Goal: Task Accomplishment & Management: Complete application form

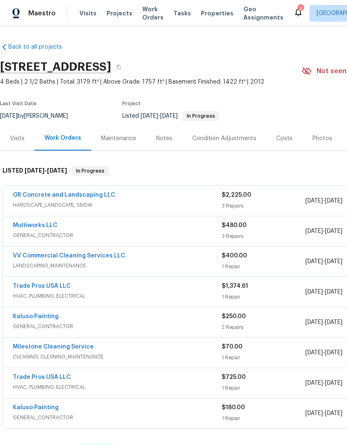
click at [52, 228] on link "Multiworks LLC" at bounding box center [35, 225] width 44 height 6
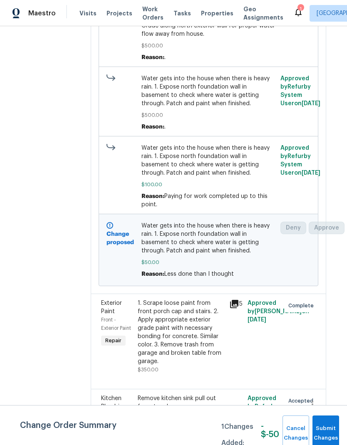
scroll to position [251, 7]
click at [313, 400] on icon "button" at bounding box center [312, 404] width 10 height 10
click at [320, 399] on li "Cancel" at bounding box center [318, 399] width 32 height 14
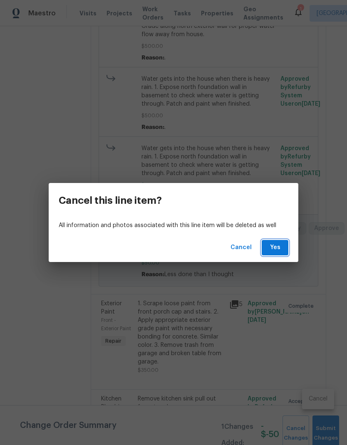
click at [277, 249] on span "Yes" at bounding box center [274, 247] width 13 height 10
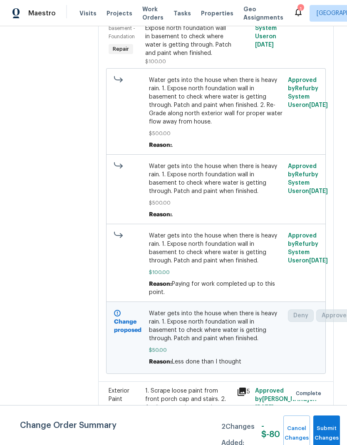
scroll to position [164, 0]
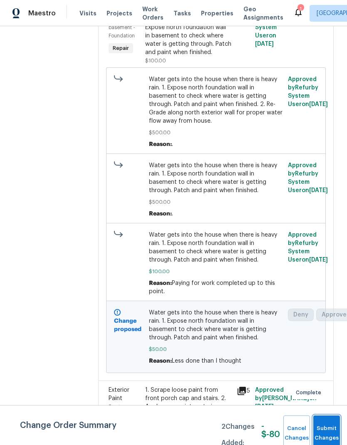
click at [329, 434] on span "Submit Changes" at bounding box center [326, 432] width 18 height 19
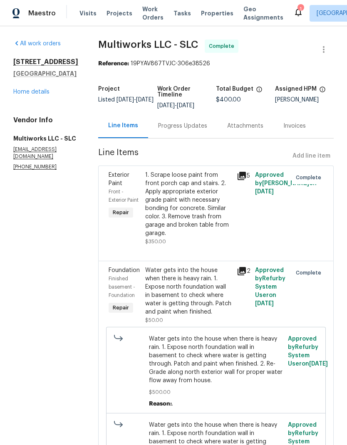
click at [47, 95] on link "Home details" at bounding box center [31, 92] width 36 height 6
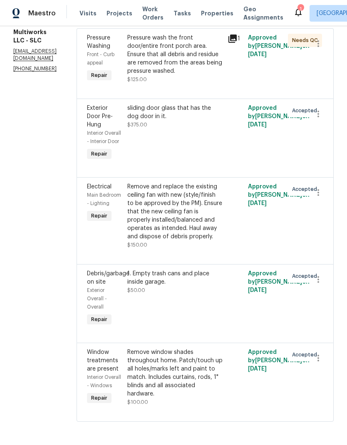
scroll to position [134, 0]
click at [318, 197] on icon "button" at bounding box center [318, 192] width 10 height 10
click at [325, 205] on li "Cancel" at bounding box center [324, 206] width 32 height 14
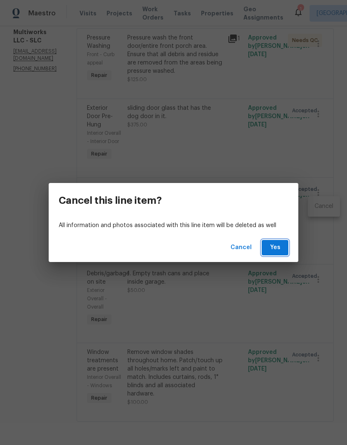
click at [283, 245] on button "Yes" at bounding box center [274, 247] width 27 height 15
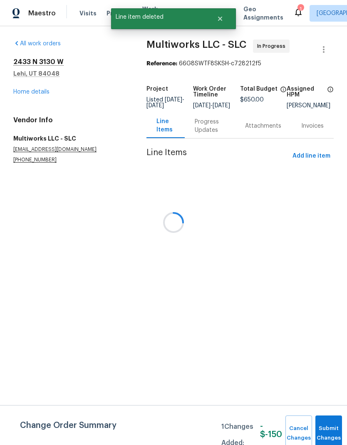
scroll to position [0, 0]
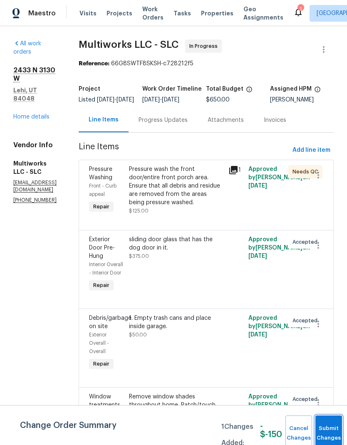
click at [325, 423] on button "Submit Changes" at bounding box center [328, 433] width 27 height 36
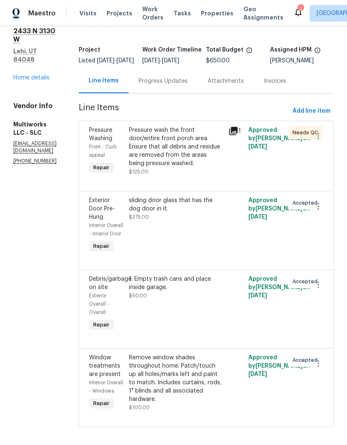
scroll to position [38, 0]
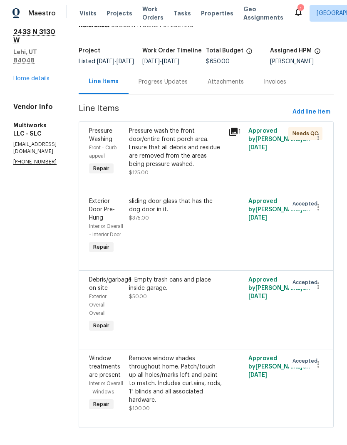
click at [194, 392] on div "Remove window shades throughout home. Patch/touch up all holes/marks left and p…" at bounding box center [176, 379] width 95 height 50
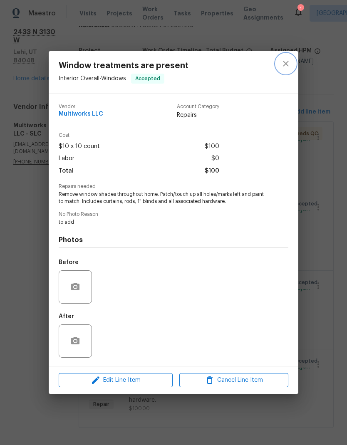
click at [292, 59] on button "close" at bounding box center [286, 64] width 20 height 20
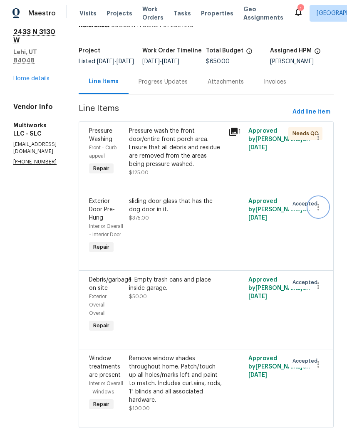
click at [320, 212] on icon "button" at bounding box center [318, 207] width 10 height 10
click at [327, 216] on li "Cancel" at bounding box center [324, 214] width 32 height 14
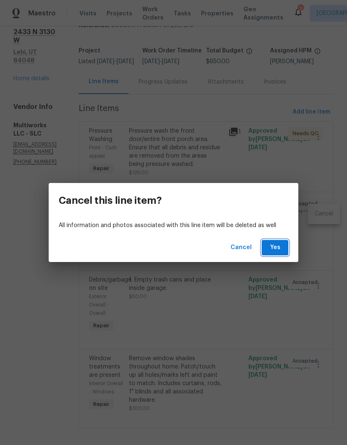
click at [281, 249] on span "Yes" at bounding box center [274, 247] width 13 height 10
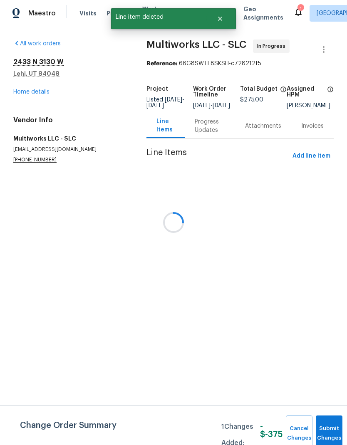
scroll to position [0, 0]
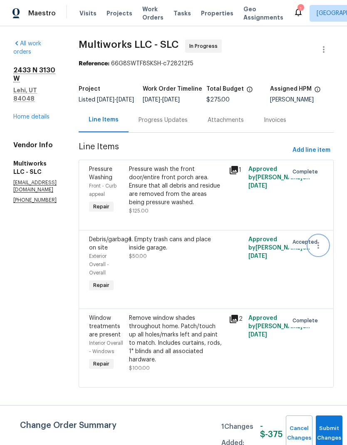
click at [319, 249] on icon "button" at bounding box center [318, 245] width 2 height 7
click at [325, 247] on li "Cancel" at bounding box center [324, 252] width 32 height 14
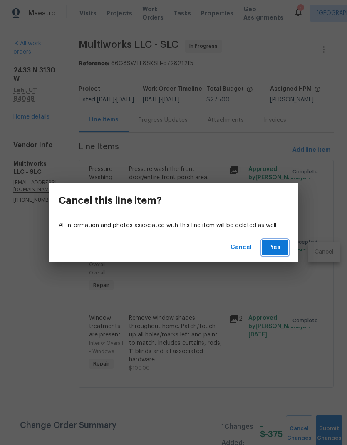
click at [276, 246] on span "Yes" at bounding box center [274, 247] width 13 height 10
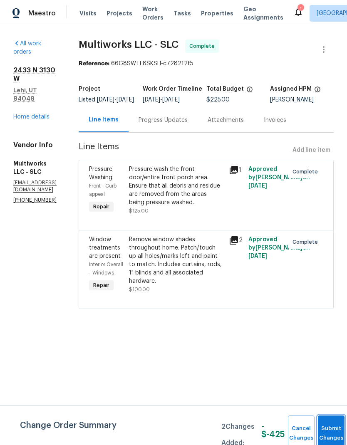
click at [328, 426] on button "Submit Changes" at bounding box center [331, 433] width 27 height 36
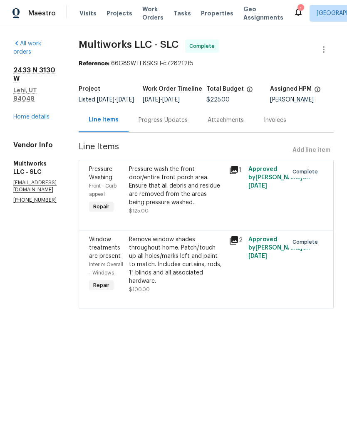
click at [41, 114] on link "Home details" at bounding box center [31, 117] width 36 height 6
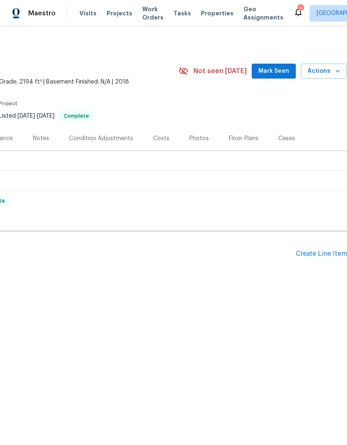
scroll to position [0, 123]
click at [313, 255] on div "Create Line Item" at bounding box center [320, 254] width 51 height 8
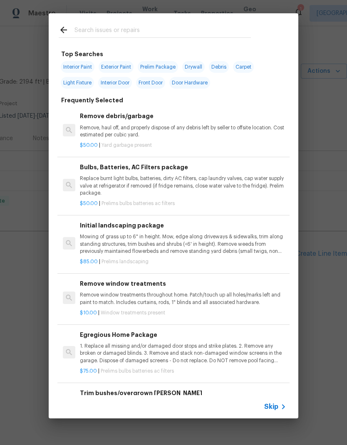
click at [139, 35] on input "text" at bounding box center [162, 31] width 176 height 12
type input "Debris"
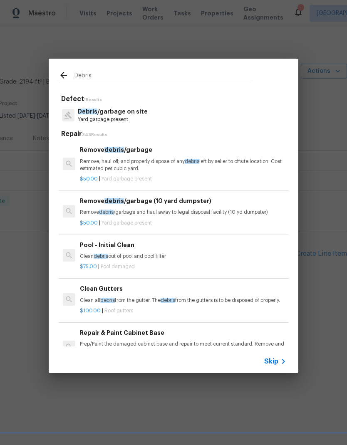
click at [158, 163] on p "Remove, haul off, and properly dispose of any debris left by seller to offsite …" at bounding box center [183, 165] width 206 height 14
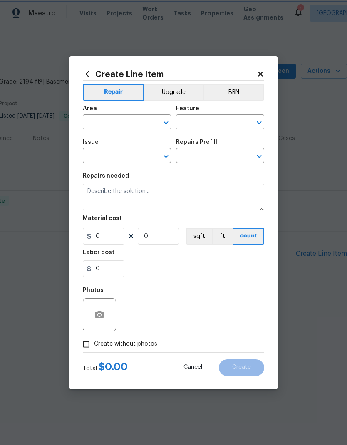
type input "Debris/garbage on site"
type input "Remove debris/garbage $50.00"
type textarea "Remove, haul off, and properly dispose of any debris left by seller to offsite …"
type input "50"
type input "1"
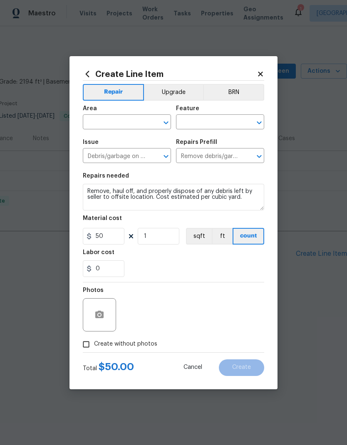
click at [127, 125] on input "text" at bounding box center [115, 122] width 65 height 13
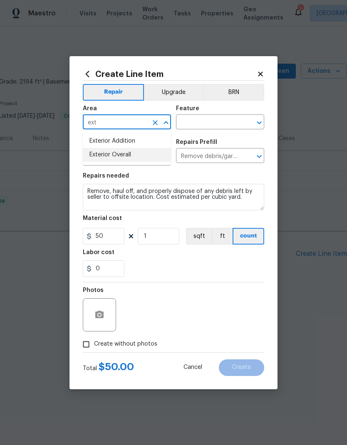
click at [142, 154] on li "Exterior Overall" at bounding box center [127, 155] width 88 height 14
type input "Exterior Overall"
click at [217, 123] on input "text" at bounding box center [208, 122] width 65 height 13
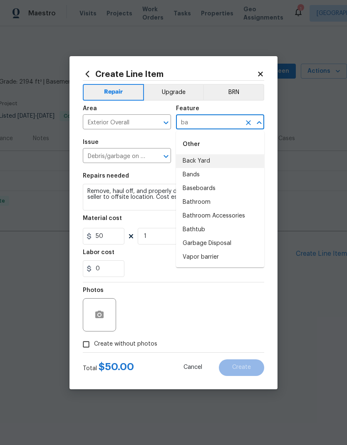
click at [218, 164] on li "Back Yard" at bounding box center [220, 161] width 88 height 14
type input "Back Yard"
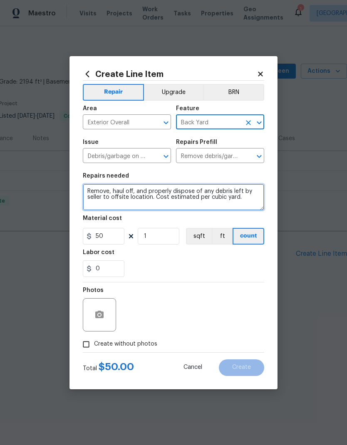
click at [128, 198] on textarea "Remove, haul off, and properly dispose of any debris left by seller to offsite …" at bounding box center [173, 197] width 181 height 27
click at [127, 198] on textarea "Remove, haul off, and properly dispose of any debris left by seller to offsite …" at bounding box center [173, 197] width 181 height 27
click at [132, 193] on textarea "Remove, haul off, and properly dispose of any debris left by seller to offsite …" at bounding box center [173, 197] width 181 height 27
click at [131, 192] on textarea "Remove, haul off, and properly dispose of any debris left by seller to offsite …" at bounding box center [173, 197] width 181 height 27
click at [139, 191] on textarea "Remove, haul off, and properly dispose of any debris left by seller to offsite …" at bounding box center [173, 197] width 181 height 27
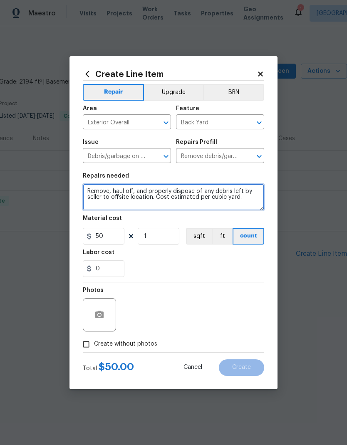
click at [139, 191] on textarea "Remove, haul off, and properly dispose of any debris left by seller to offsite …" at bounding box center [173, 197] width 181 height 27
type textarea "Empty garbage and recycling cans, and move bins inside the garage"
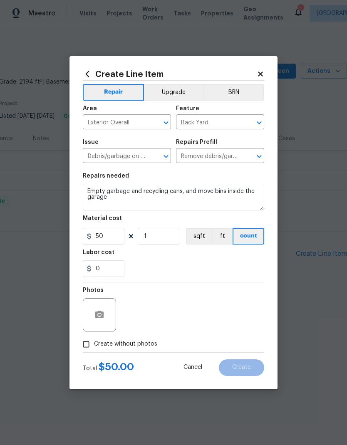
click at [232, 259] on div "Labor cost" at bounding box center [173, 254] width 181 height 11
click at [86, 340] on input "Create without photos" at bounding box center [86, 344] width 16 height 16
checkbox input "true"
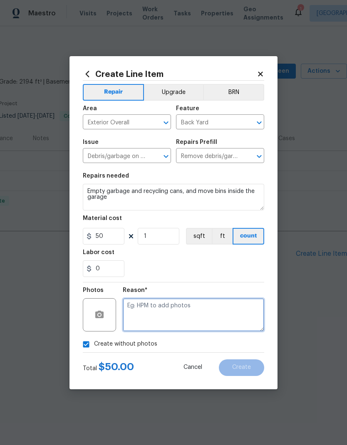
click at [197, 304] on textarea at bounding box center [193, 314] width 141 height 33
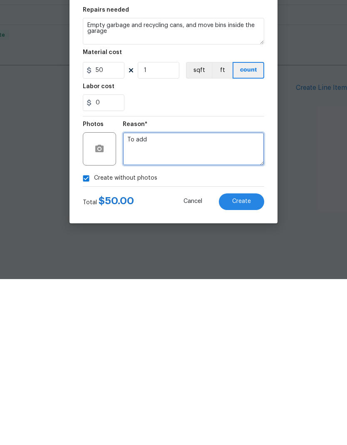
type textarea "To add"
click at [249, 359] on button "Create" at bounding box center [241, 367] width 45 height 17
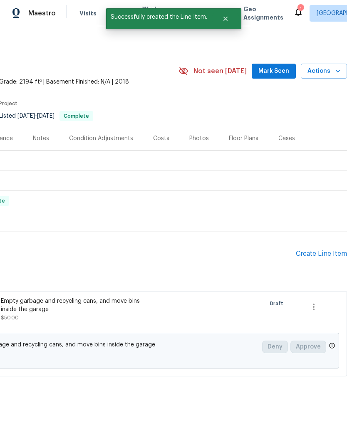
click at [318, 254] on div "Create Line Item" at bounding box center [320, 254] width 51 height 8
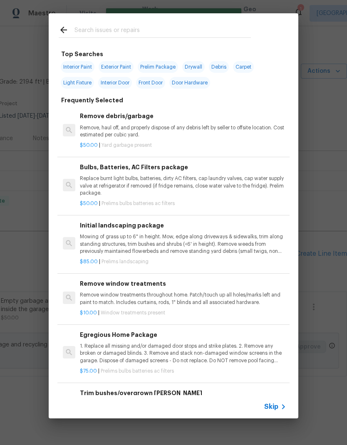
click at [157, 32] on input "text" at bounding box center [162, 31] width 176 height 12
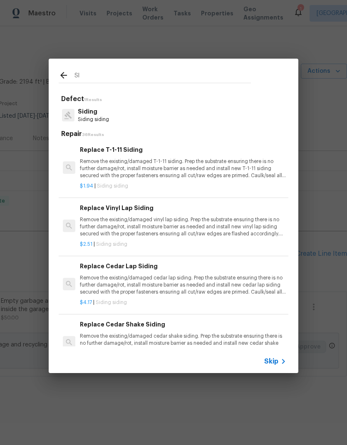
type input "S"
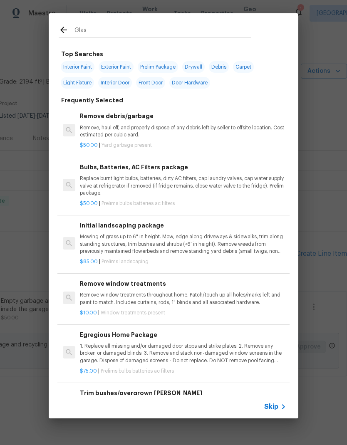
type input "Glass"
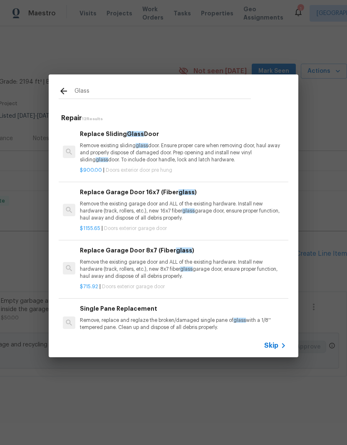
scroll to position [0, 0]
click at [199, 151] on p "Remove existing sliding glass door. Ensure proper care when removing door, haul…" at bounding box center [183, 152] width 206 height 21
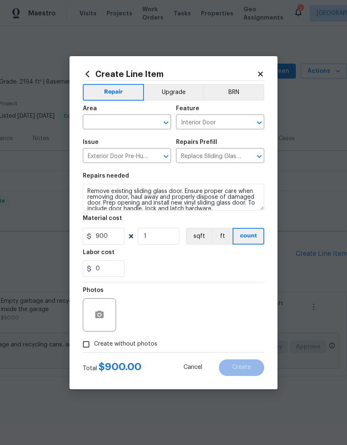
click at [129, 118] on input "text" at bounding box center [115, 122] width 65 height 13
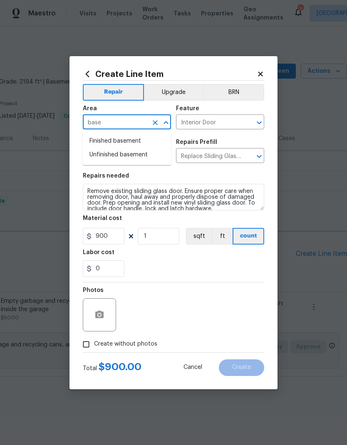
click at [139, 141] on li "Finished basement" at bounding box center [127, 141] width 88 height 14
type input "Finished basement"
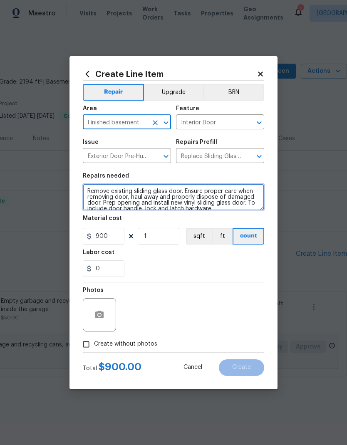
click at [155, 202] on textarea "Remove existing sliding glass door. Ensure proper care when removing door, haul…" at bounding box center [173, 197] width 181 height 27
click at [155, 201] on textarea "Remove existing sliding glass door. Ensure proper care when removing door, haul…" at bounding box center [173, 197] width 181 height 27
click at [171, 193] on textarea "Remove existing sliding glass door. Ensure proper care when removing door, haul…" at bounding box center [173, 197] width 181 height 27
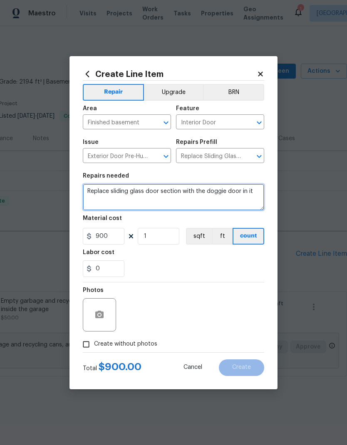
click at [219, 192] on textarea "Replace sliding glass door section with the doggie door in it" at bounding box center [173, 197] width 181 height 27
type textarea "Replace sliding glass door section with the pet door in it"
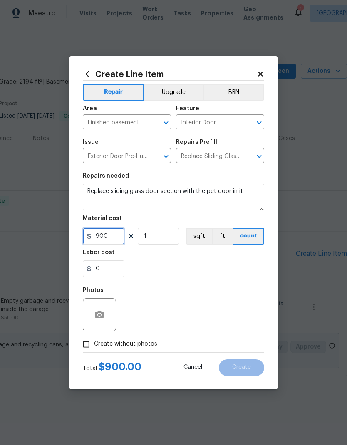
click at [113, 238] on input "900" at bounding box center [104, 236] width 42 height 17
type input "375"
click at [194, 258] on div "Labor cost" at bounding box center [173, 254] width 181 height 11
click at [88, 342] on input "Create without photos" at bounding box center [86, 344] width 16 height 16
checkbox input "true"
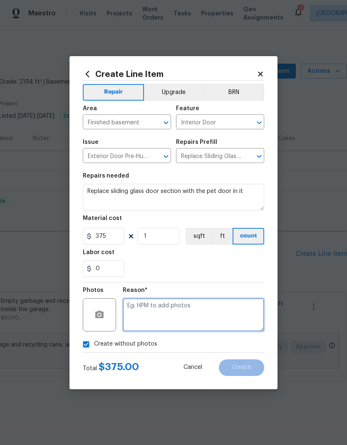
click at [201, 310] on textarea at bounding box center [193, 314] width 141 height 33
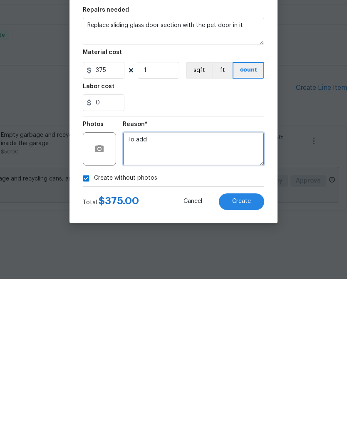
type textarea "To add"
click at [248, 282] on div "Reason* To add" at bounding box center [193, 309] width 141 height 54
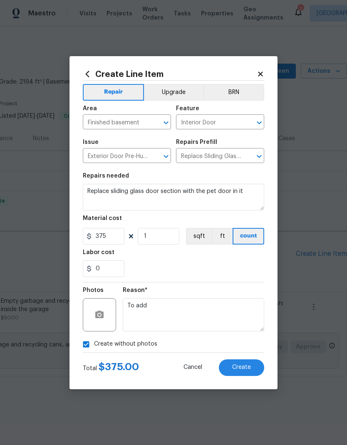
click at [245, 368] on span "Create" at bounding box center [241, 367] width 19 height 6
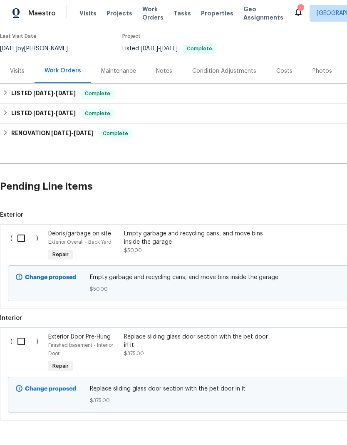
scroll to position [67, 0]
click at [22, 237] on input "checkbox" at bounding box center [24, 238] width 24 height 17
checkbox input "true"
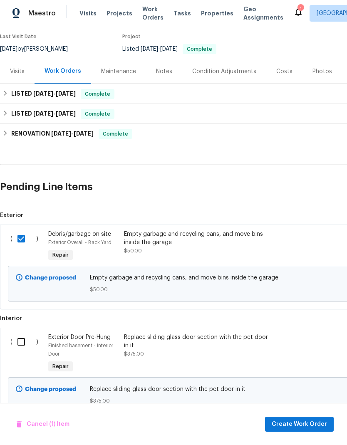
click at [24, 347] on input "checkbox" at bounding box center [24, 341] width 24 height 17
checkbox input "true"
click at [299, 423] on span "Create Work Order" at bounding box center [298, 424] width 55 height 10
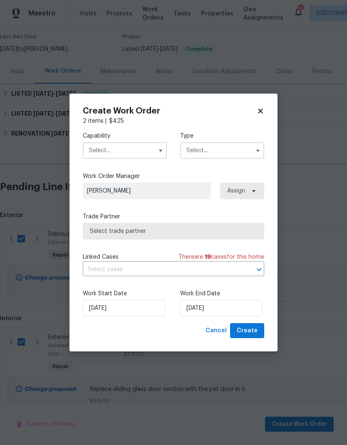
click at [134, 153] on input "text" at bounding box center [125, 150] width 84 height 17
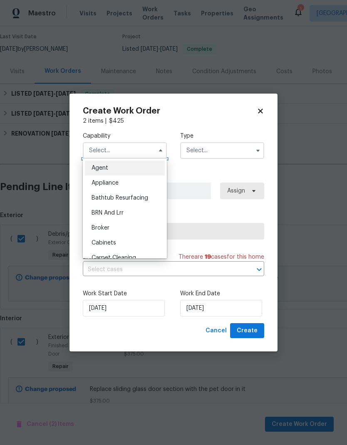
scroll to position [-1, 0]
click at [258, 112] on icon at bounding box center [260, 110] width 5 height 5
checkbox input "false"
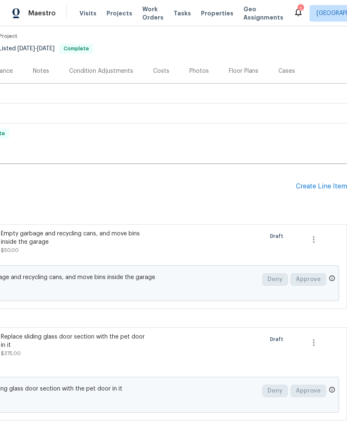
scroll to position [67, 123]
click at [313, 190] on div "Create Line Item" at bounding box center [320, 187] width 51 height 8
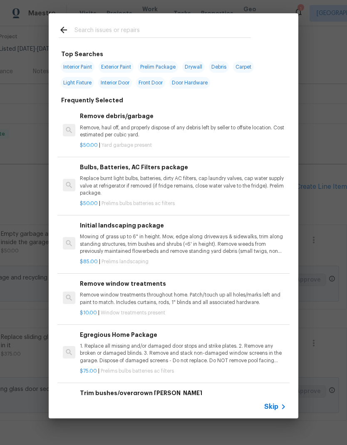
click at [159, 20] on div at bounding box center [155, 29] width 212 height 33
click at [158, 22] on div at bounding box center [155, 29] width 212 height 33
click at [135, 30] on input "text" at bounding box center [162, 31] width 176 height 12
type input "Switche"
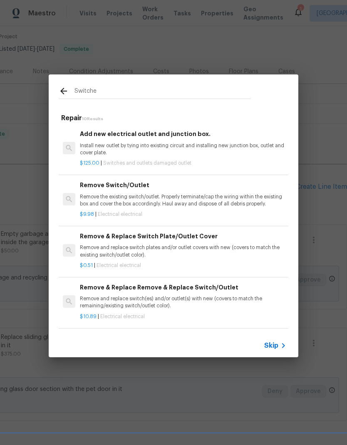
click at [212, 199] on p "Remove the existing switch/outlet. Properly terminate/cap the wiring within the…" at bounding box center [183, 200] width 206 height 14
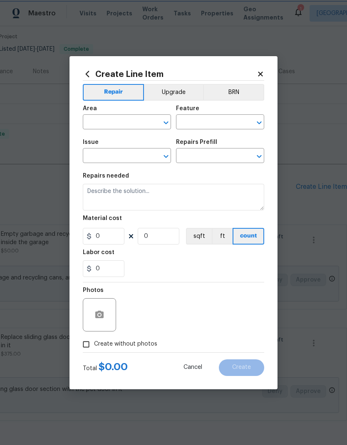
type input "Electrical"
type input "Remove Switch/Outlet $9.98"
type textarea "Remove the existing switch/outlet. Properly terminate/cap the wiring within the…"
type input "9.98"
type input "1"
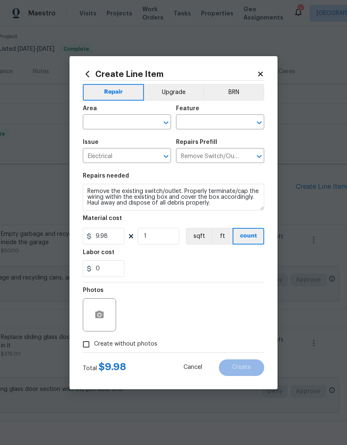
click at [123, 119] on input "text" at bounding box center [115, 122] width 65 height 13
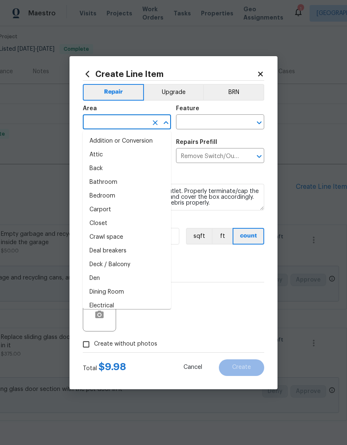
click at [122, 124] on input "text" at bounding box center [115, 122] width 65 height 13
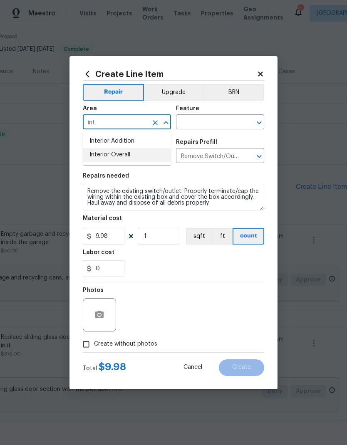
click at [139, 159] on li "Interior Overall" at bounding box center [127, 155] width 88 height 14
type input "Interior Overall"
click at [215, 121] on input "text" at bounding box center [208, 122] width 65 height 13
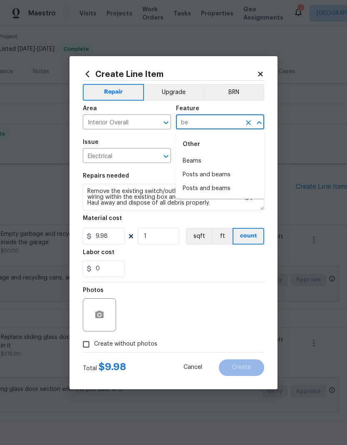
type input "b"
type input "elec"
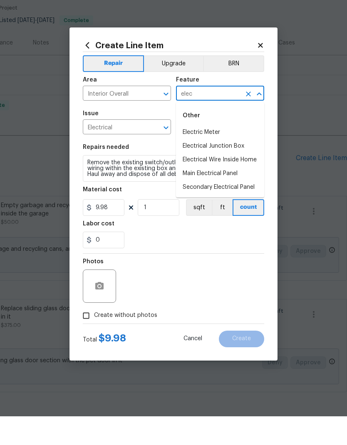
click at [249, 120] on icon "Clear" at bounding box center [248, 122] width 5 height 5
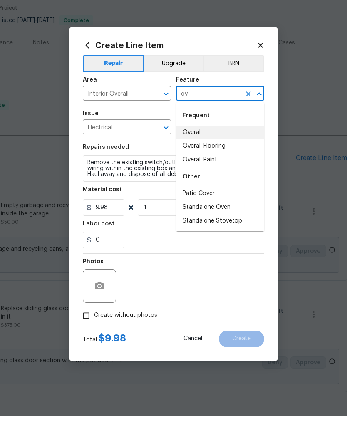
click at [212, 154] on li "Overall" at bounding box center [220, 161] width 88 height 14
type input "Overall"
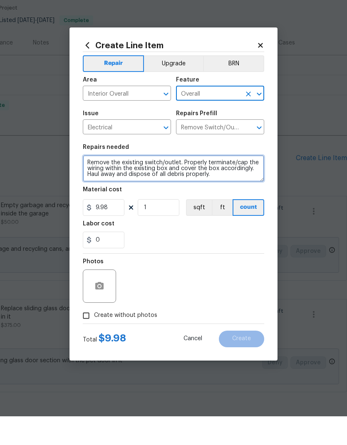
click at [126, 184] on textarea "Remove the existing switch/outlet. Properly terminate/cap the wiring within the…" at bounding box center [173, 197] width 181 height 27
click at [135, 184] on textarea "Remove the existing switch/outlet. Properly terminate/cap the wiring within the…" at bounding box center [173, 197] width 181 height 27
click at [134, 184] on textarea "Remove the existing switch/outlet. Properly terminate/cap the wiring within the…" at bounding box center [173, 197] width 181 height 27
click at [143, 184] on textarea "Remove the existing switch/outlet. Properly terminate/cap the wiring within the…" at bounding box center [173, 197] width 181 height 27
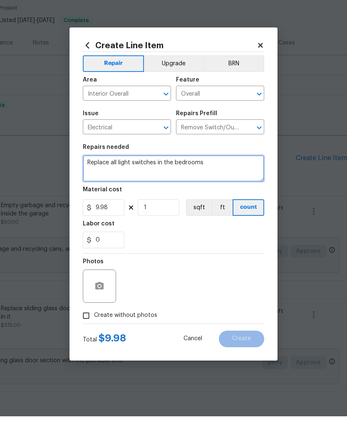
type textarea "Replace all light switches in the bedrooms"
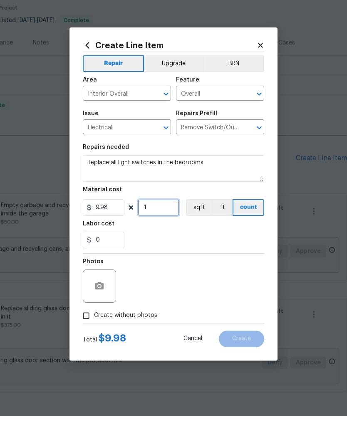
click at [163, 228] on input "1" at bounding box center [159, 236] width 42 height 17
type input "4"
click at [111, 228] on input "9.98" at bounding box center [104, 236] width 42 height 17
click at [118, 228] on input "9.98" at bounding box center [104, 236] width 42 height 17
click at [117, 228] on input "9.98" at bounding box center [104, 236] width 42 height 17
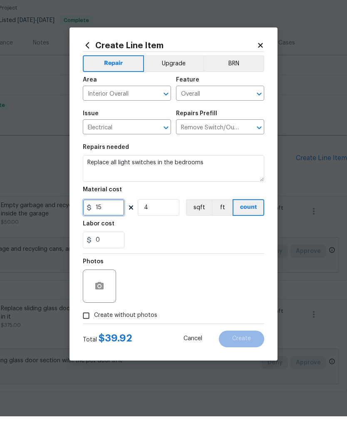
type input "15"
click at [201, 260] on div "0" at bounding box center [173, 268] width 181 height 17
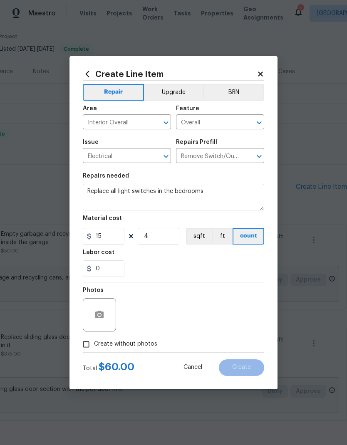
click at [89, 342] on input "Create without photos" at bounding box center [86, 344] width 16 height 16
checkbox input "true"
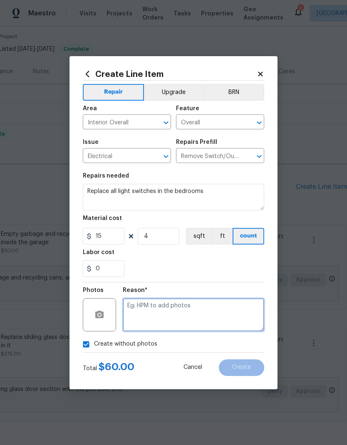
click at [184, 313] on textarea at bounding box center [193, 314] width 141 height 33
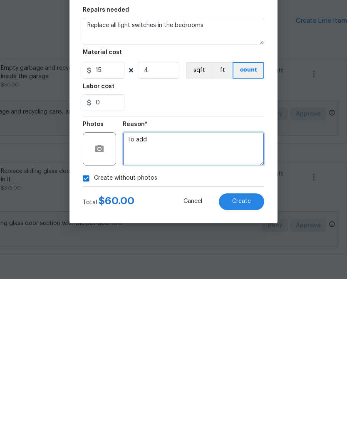
type textarea "To add"
click at [229, 168] on section "Repairs needed Replace all light switches in the bedrooms Material cost 15 4 sq…" at bounding box center [173, 225] width 181 height 114
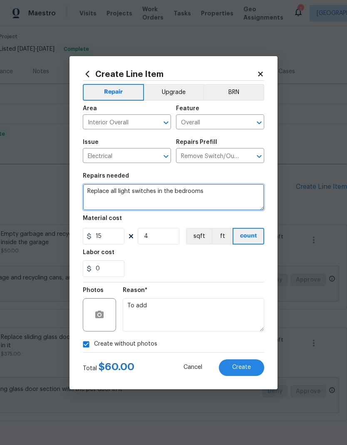
click at [230, 191] on textarea "Replace all light switches in the bedrooms" at bounding box center [173, 197] width 181 height 27
click at [248, 266] on div "0" at bounding box center [173, 268] width 181 height 17
click at [249, 367] on span "Create" at bounding box center [241, 367] width 19 height 6
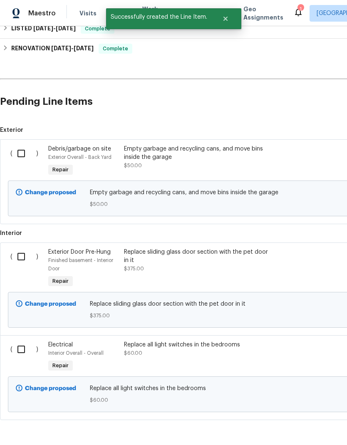
scroll to position [152, 0]
click at [21, 351] on input "checkbox" at bounding box center [24, 349] width 24 height 17
checkbox input "true"
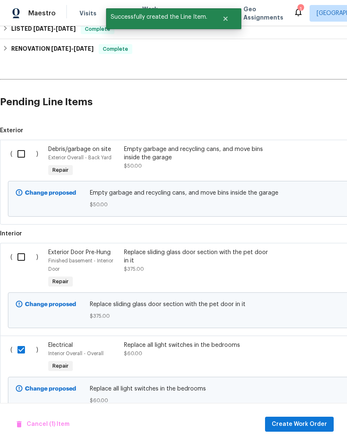
click at [25, 256] on input "checkbox" at bounding box center [24, 256] width 24 height 17
checkbox input "true"
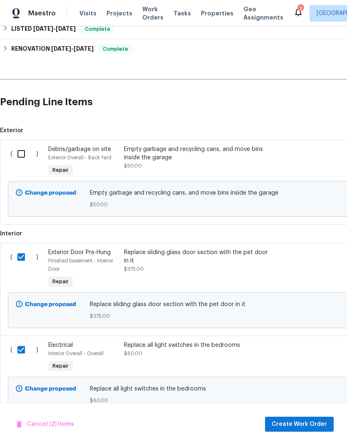
click at [21, 153] on input "checkbox" at bounding box center [24, 153] width 24 height 17
click at [309, 426] on span "Create Work Order" at bounding box center [298, 424] width 55 height 10
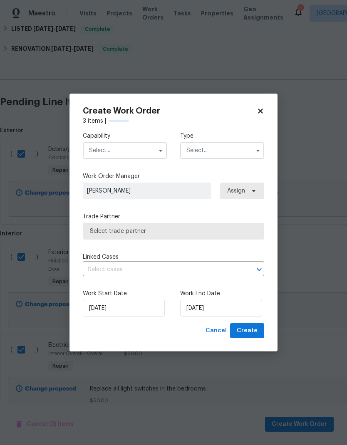
checkbox input "false"
click at [124, 149] on input "text" at bounding box center [125, 150] width 84 height 17
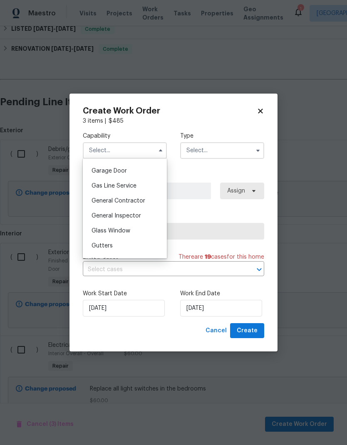
scroll to position [367, 0]
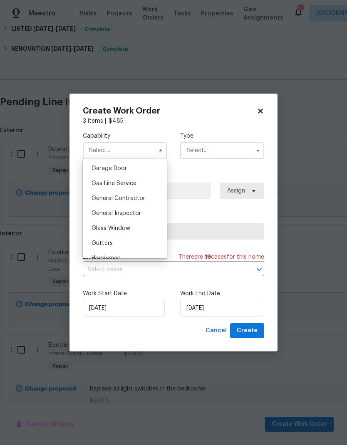
click at [144, 199] on div "General Contractor" at bounding box center [125, 198] width 80 height 15
type input "General Contractor"
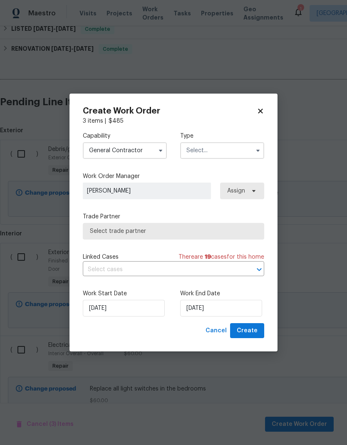
click at [221, 150] on input "text" at bounding box center [222, 150] width 84 height 17
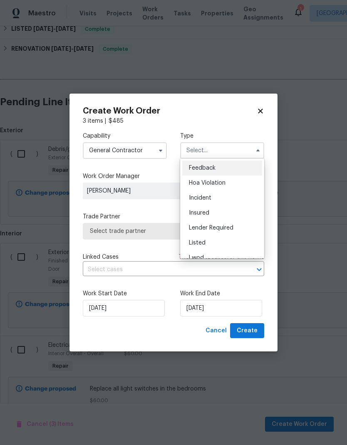
click at [219, 242] on div "Listed" at bounding box center [222, 242] width 80 height 15
type input "Listed"
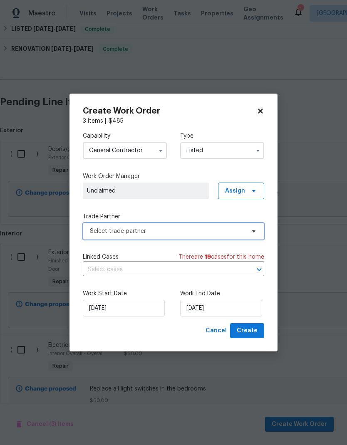
click at [190, 231] on span "Select trade partner" at bounding box center [167, 231] width 155 height 8
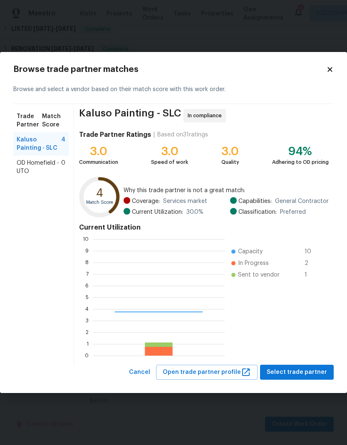
scroll to position [116, 132]
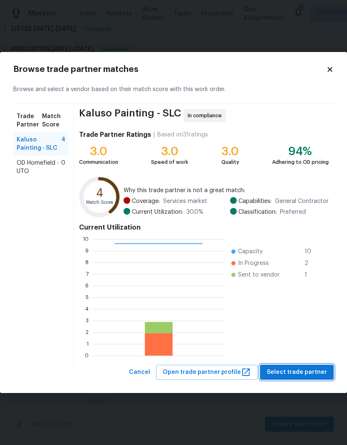
click at [312, 376] on span "Select trade partner" at bounding box center [296, 372] width 60 height 10
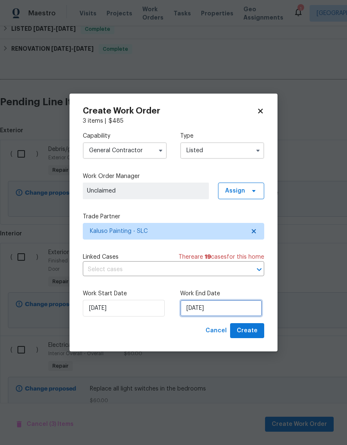
click at [246, 303] on input "[DATE]" at bounding box center [221, 308] width 82 height 17
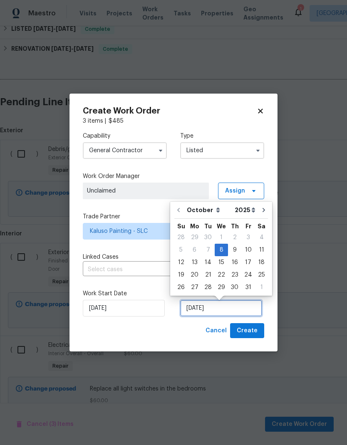
scroll to position [5, 0]
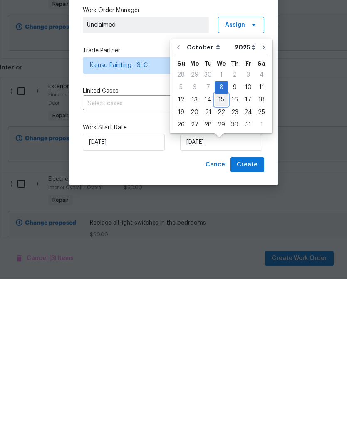
click at [217, 260] on div "15" at bounding box center [220, 266] width 13 height 12
type input "10/15/2025"
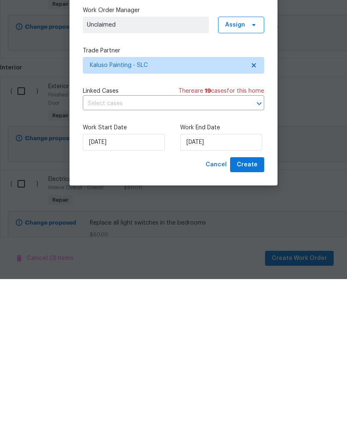
scroll to position [33, 0]
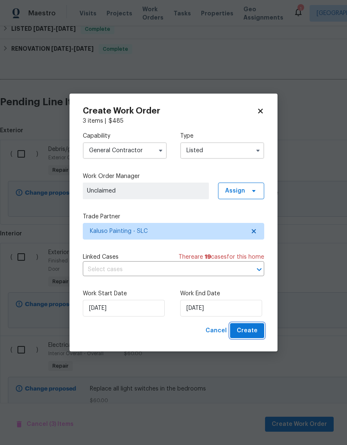
click at [258, 330] on button "Create" at bounding box center [247, 330] width 34 height 15
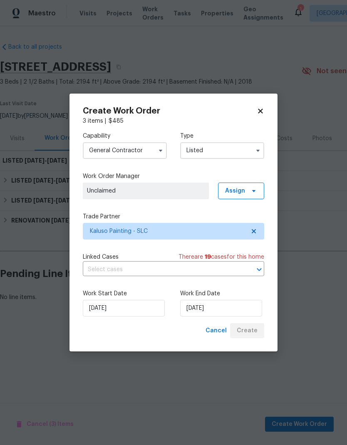
scroll to position [0, 0]
